Goal: Information Seeking & Learning: Learn about a topic

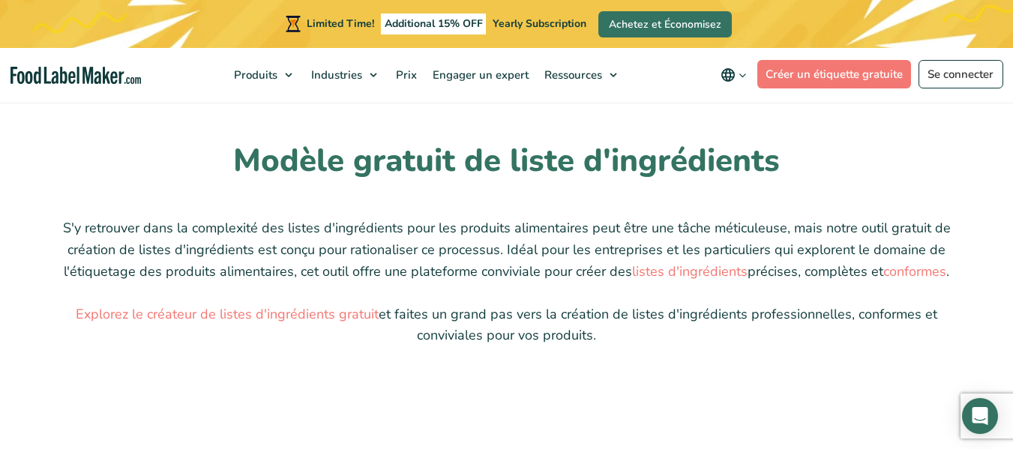
scroll to position [1374, 0]
click at [687, 274] on link "listes d'ingrédients" at bounding box center [689, 272] width 115 height 18
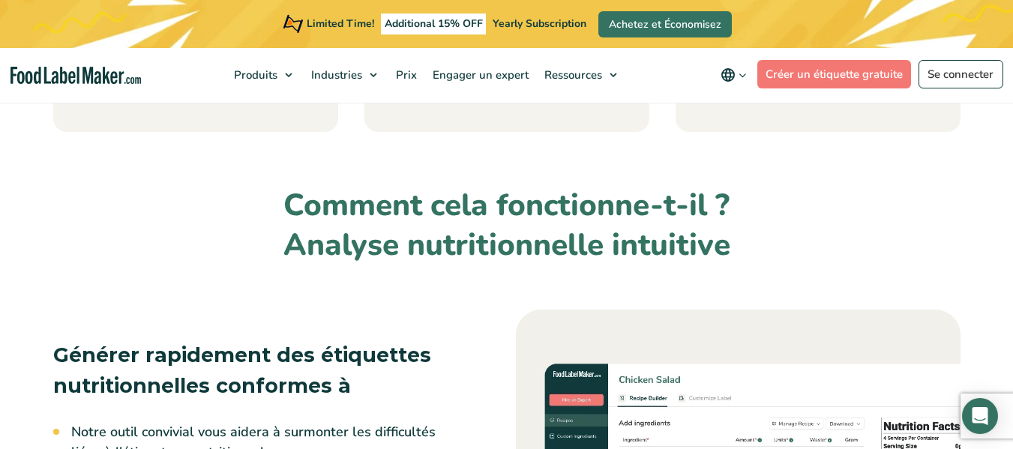
scroll to position [999, 0]
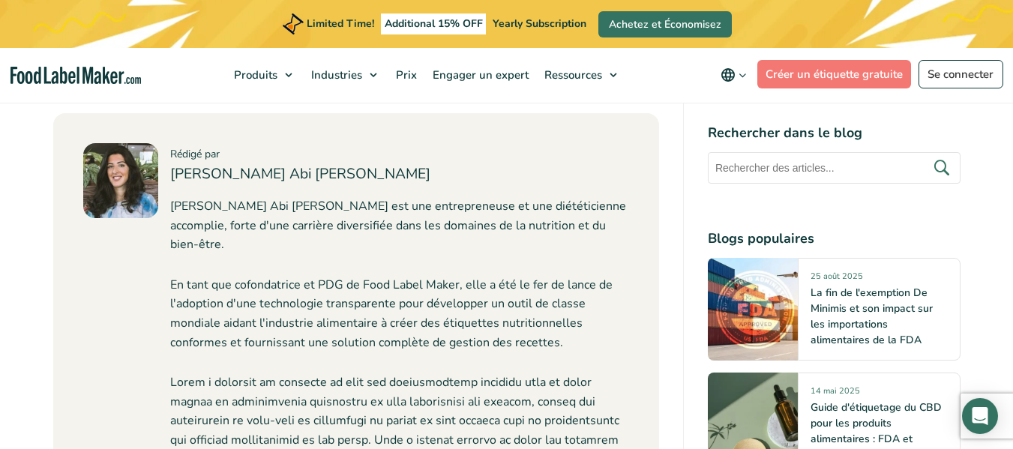
scroll to position [6403, 0]
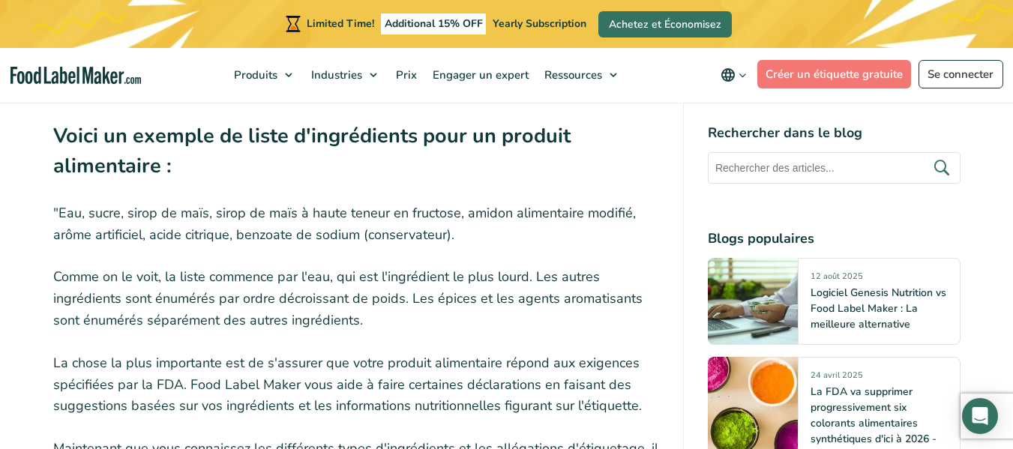
scroll to position [2054, 0]
